Goal: Use online tool/utility: Utilize a website feature to perform a specific function

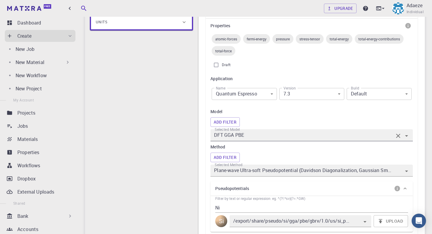
scroll to position [111, 0]
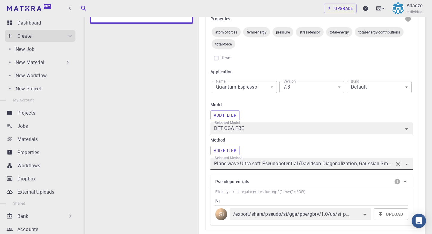
click at [407, 165] on icon "Open" at bounding box center [406, 164] width 7 height 7
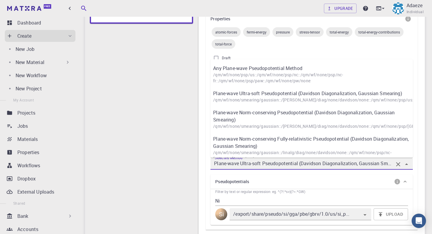
scroll to position [0, 0]
click at [370, 177] on div "Pseudopotentials" at bounding box center [308, 182] width 187 height 10
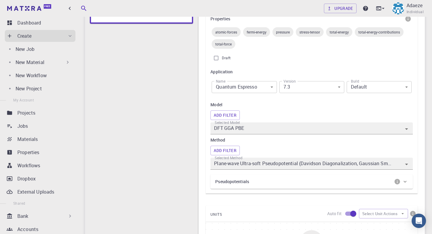
click at [365, 178] on div "Pseudopotentials" at bounding box center [308, 182] width 187 height 10
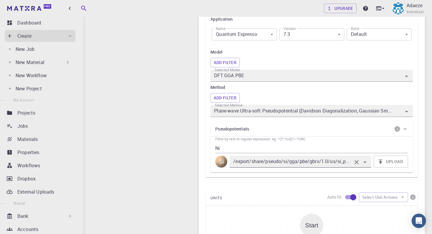
scroll to position [171, 0]
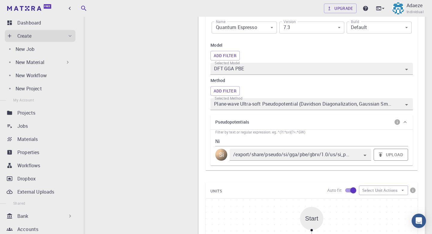
click at [392, 156] on button "Upload" at bounding box center [391, 155] width 34 height 12
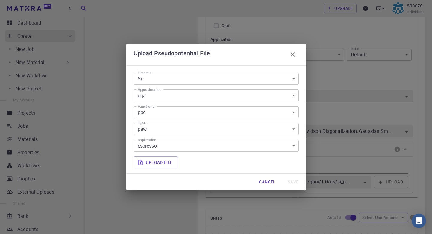
scroll to position [141, 0]
click at [161, 161] on label "Upload file" at bounding box center [156, 163] width 44 height 12
click at [0, 0] on input "Upload file" at bounding box center [0, 0] width 0 height 0
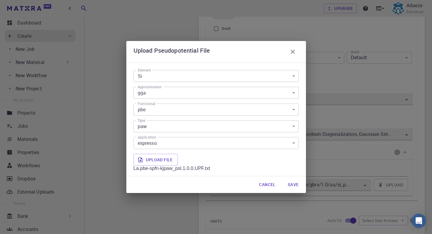
click at [177, 78] on body "Free Dashboard Create New Job New Material Create Material Upload File Import f…" at bounding box center [216, 180] width 432 height 642
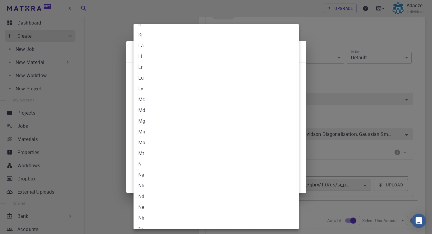
scroll to position [543, 0]
click at [153, 54] on li "La" at bounding box center [216, 49] width 165 height 11
type input "La"
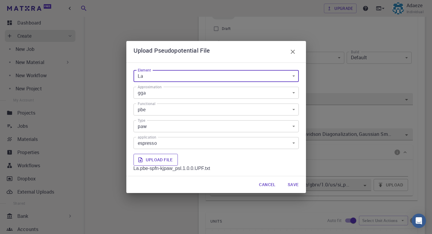
click at [166, 160] on label "Upload file" at bounding box center [156, 160] width 44 height 12
click at [0, 0] on input "Upload file" at bounding box center [0, 0] width 0 height 0
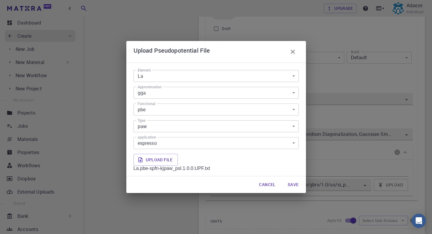
click at [296, 183] on button "Save" at bounding box center [293, 185] width 21 height 12
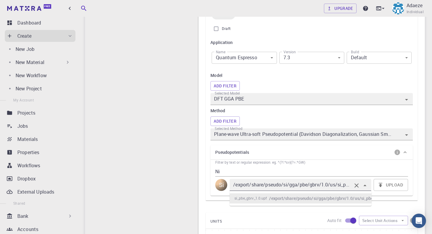
click at [297, 185] on input "/export/share/pseudo/si/gga/pbe/gbrv/1.0/us/si_pbe_gbrv_1.0.upf" at bounding box center [292, 185] width 120 height 8
click at [357, 185] on icon "Clear" at bounding box center [357, 186] width 4 height 4
click at [356, 185] on icon "Clear" at bounding box center [356, 185] width 7 height 7
click at [366, 183] on icon "Close" at bounding box center [365, 185] width 7 height 7
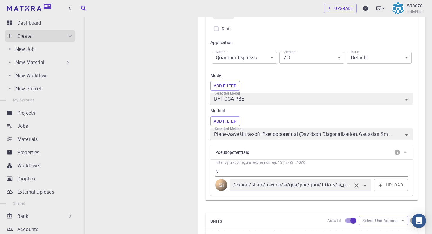
click at [359, 184] on icon "Clear" at bounding box center [356, 185] width 7 height 7
click at [221, 185] on div "Si" at bounding box center [221, 185] width 12 height 12
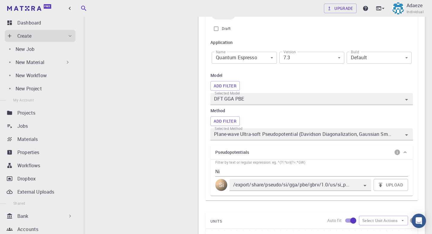
click at [221, 185] on div "Si" at bounding box center [221, 185] width 12 height 12
click at [223, 183] on div "Si" at bounding box center [221, 185] width 12 height 12
click at [228, 167] on input "Ni" at bounding box center [311, 172] width 193 height 10
click at [357, 186] on icon "Clear" at bounding box center [356, 185] width 7 height 7
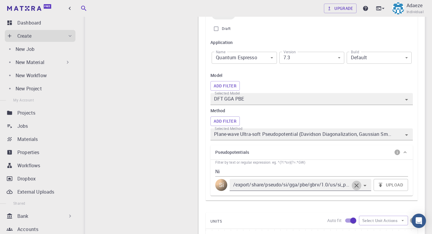
click at [357, 186] on icon "Clear" at bounding box center [356, 185] width 7 height 7
click at [366, 185] on icon "Open" at bounding box center [365, 185] width 3 height 1
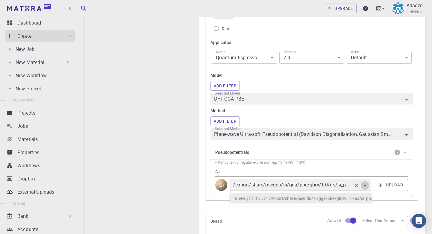
click at [366, 185] on icon "Close" at bounding box center [365, 185] width 3 height 1
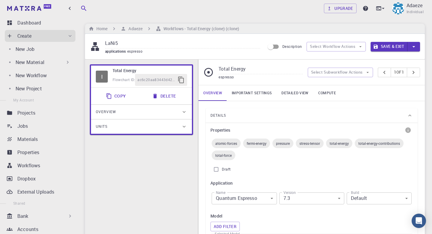
scroll to position [0, 0]
click at [142, 27] on h6 "Adaeze" at bounding box center [134, 28] width 16 height 7
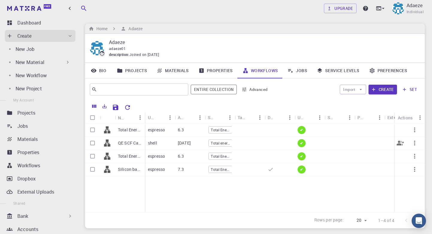
click at [237, 145] on div at bounding box center [250, 143] width 30 height 13
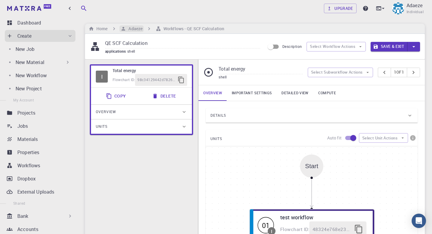
click at [135, 29] on h6 "Adaeze" at bounding box center [134, 28] width 16 height 7
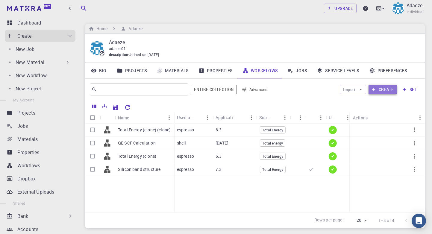
click at [376, 90] on icon "button" at bounding box center [373, 89] width 5 height 5
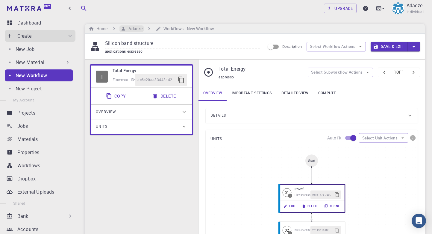
click at [132, 30] on h6 "Adaeze" at bounding box center [134, 28] width 16 height 7
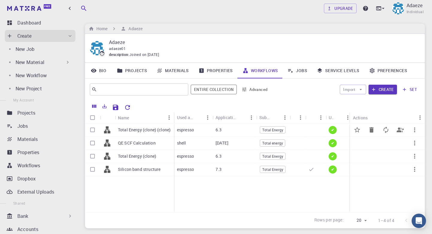
click at [155, 133] on div "Total Energy (clone) (clone)" at bounding box center [144, 130] width 59 height 13
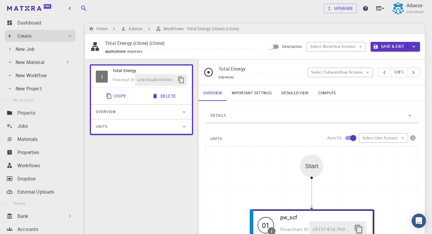
click at [135, 32] on div "Home Adaeze Workflows - Total Energy (clone) (clone)" at bounding box center [255, 29] width 340 height 10
click at [136, 28] on h6 "Adaeze" at bounding box center [134, 28] width 16 height 7
